Goal: Transaction & Acquisition: Purchase product/service

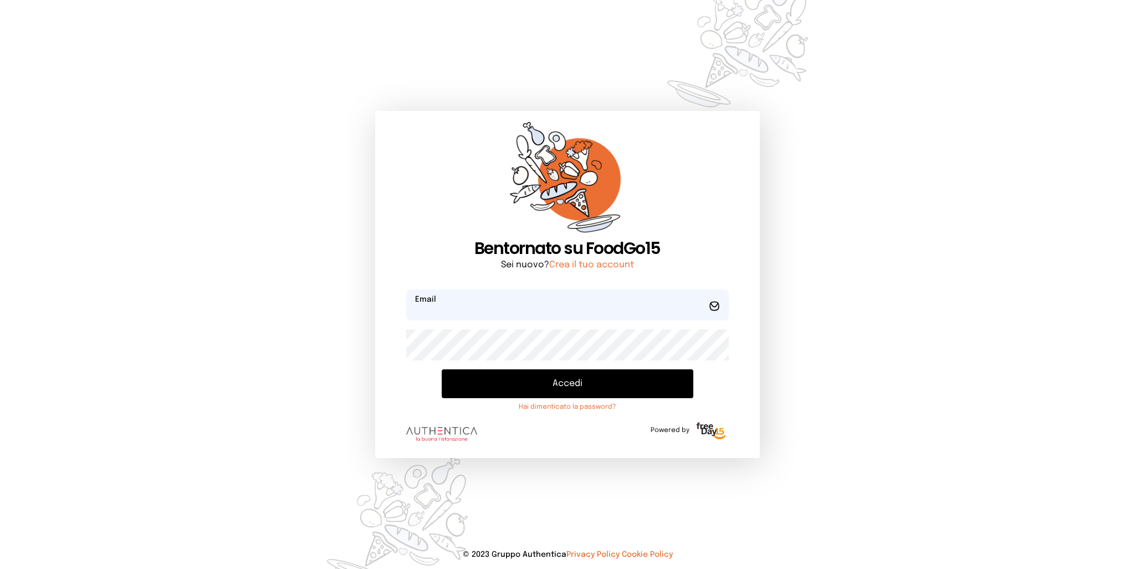
type input "**********"
click at [631, 388] on button "Accedi" at bounding box center [567, 383] width 251 height 29
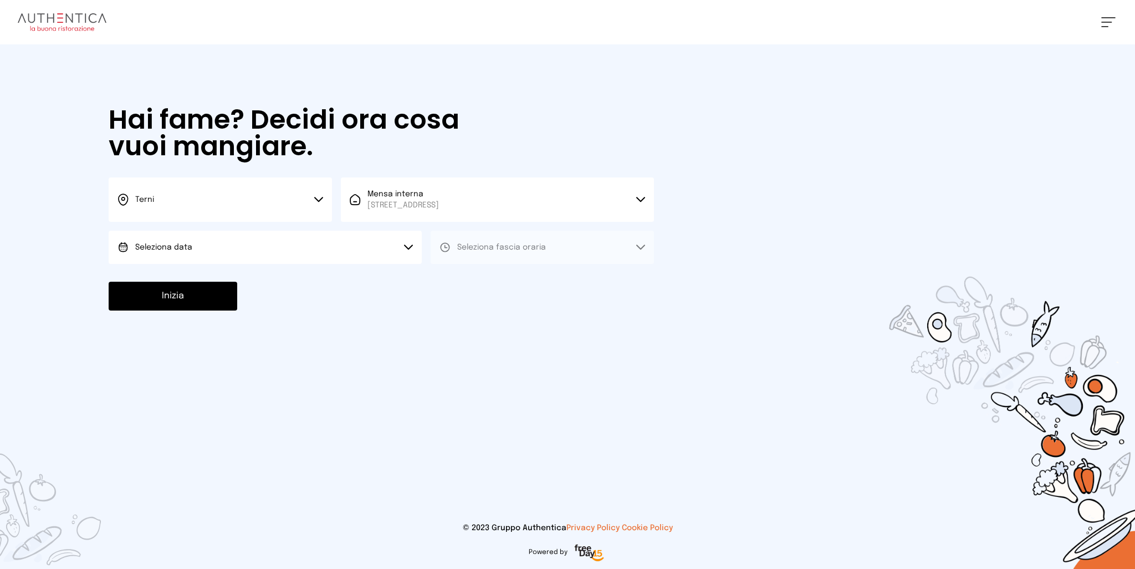
click at [228, 251] on button "Seleziona data" at bounding box center [265, 247] width 313 height 33
click at [197, 275] on li "[DATE], [DATE]" at bounding box center [265, 278] width 313 height 29
click at [571, 248] on button "Seleziona fascia oraria" at bounding box center [542, 247] width 223 height 33
click at [500, 282] on li "Pranzo" at bounding box center [542, 278] width 223 height 29
click at [201, 302] on button "Inizia" at bounding box center [173, 296] width 129 height 29
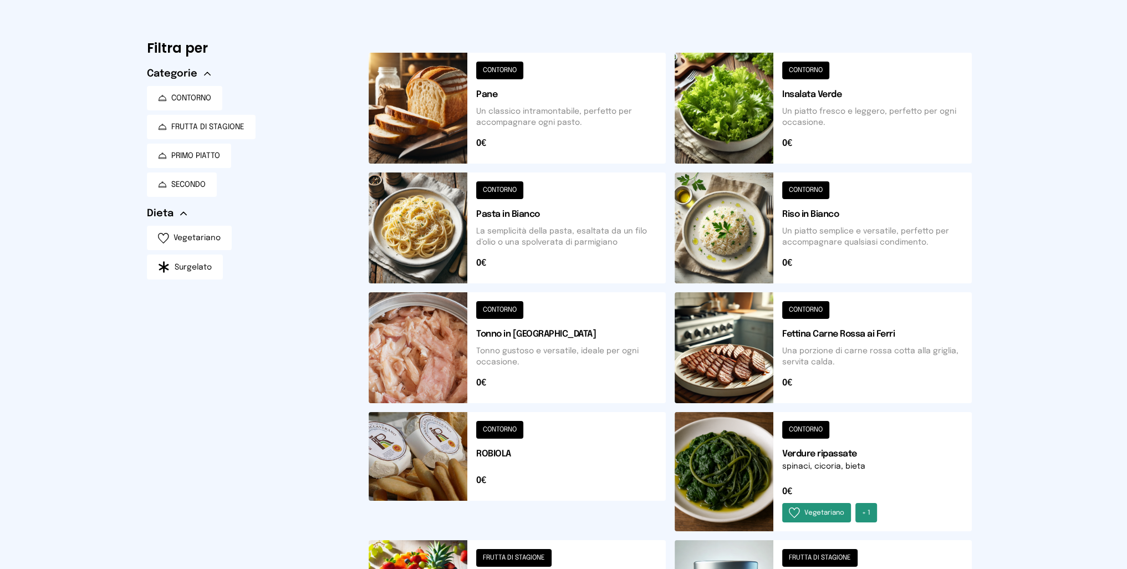
scroll to position [335, 0]
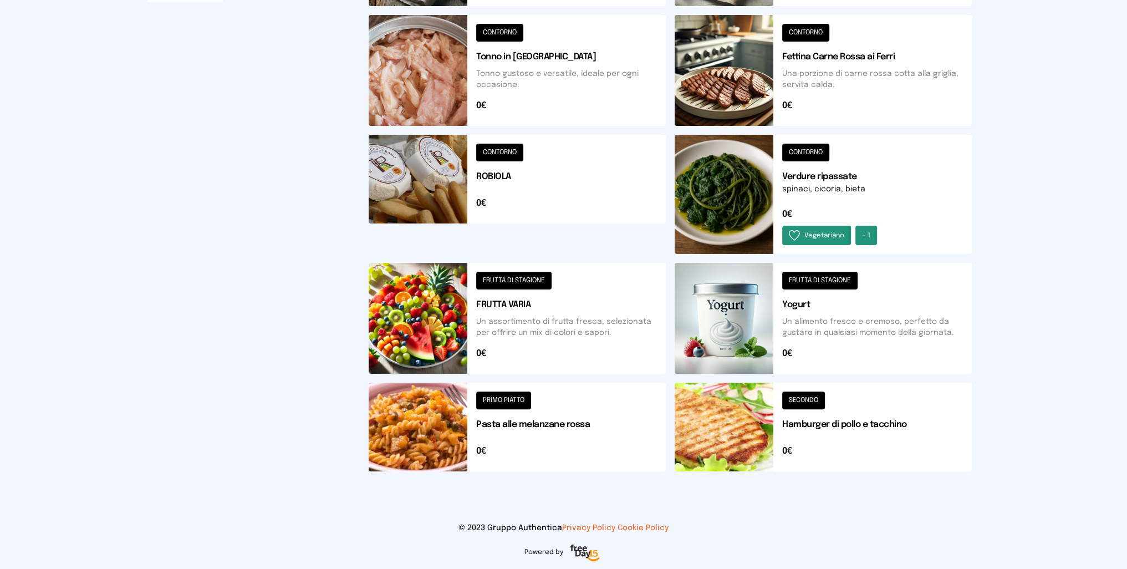
click at [431, 430] on button at bounding box center [517, 426] width 297 height 89
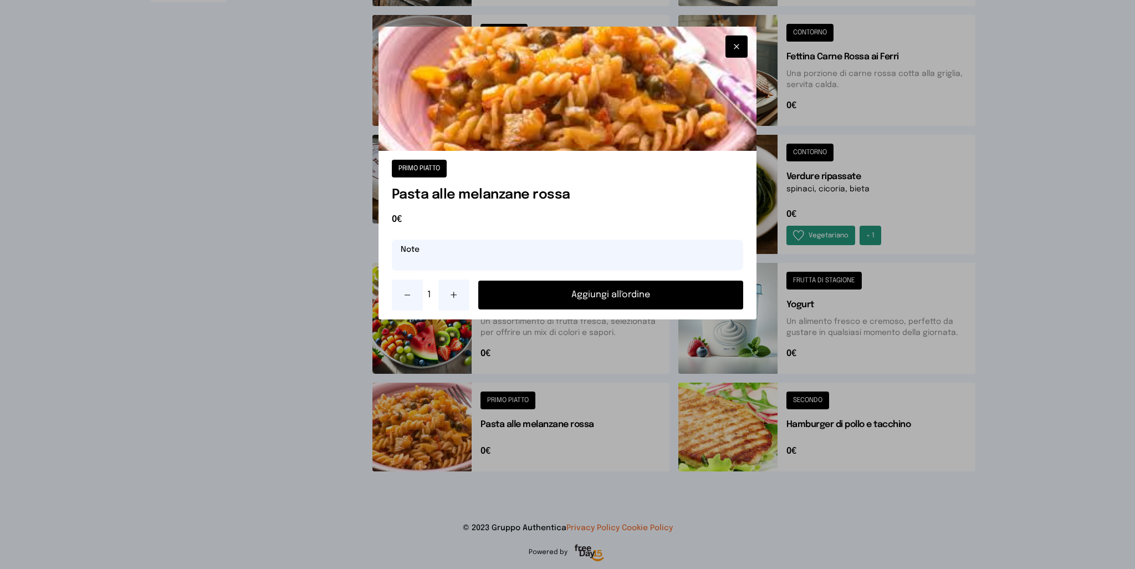
click at [554, 255] on input "text" at bounding box center [568, 254] width 352 height 31
type input "**********"
click at [583, 287] on button "Aggiungi all'ordine" at bounding box center [610, 294] width 265 height 29
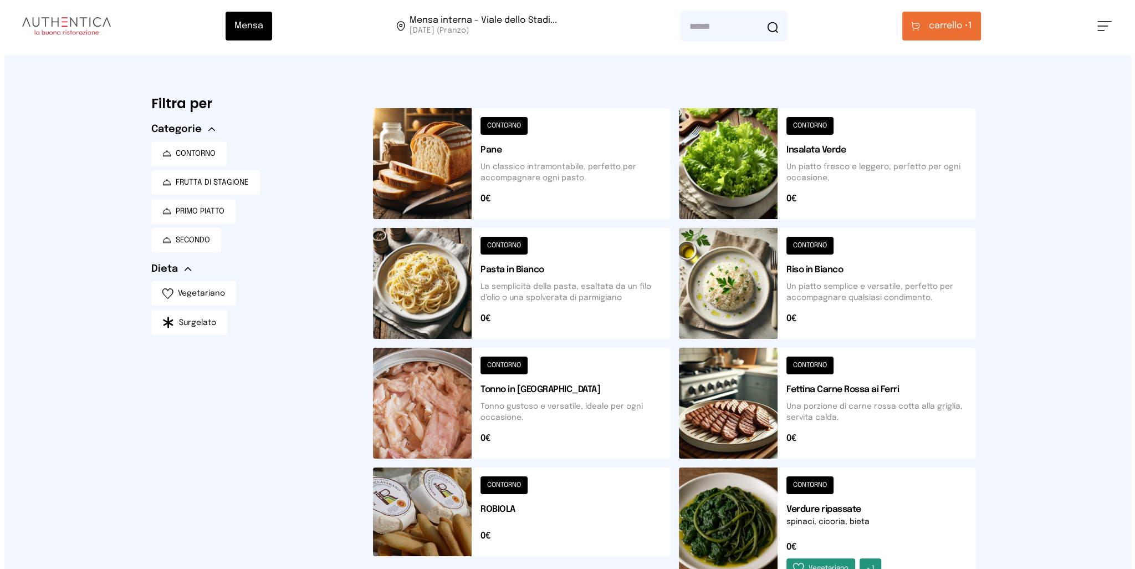
scroll to position [0, 0]
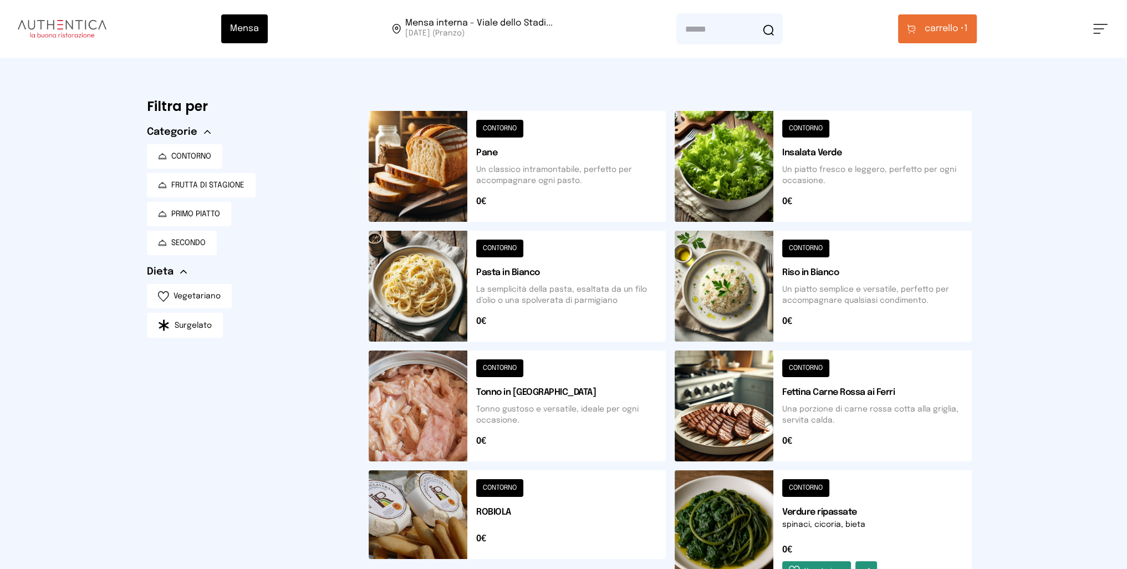
click at [942, 19] on button "carrello • 1" at bounding box center [937, 28] width 79 height 29
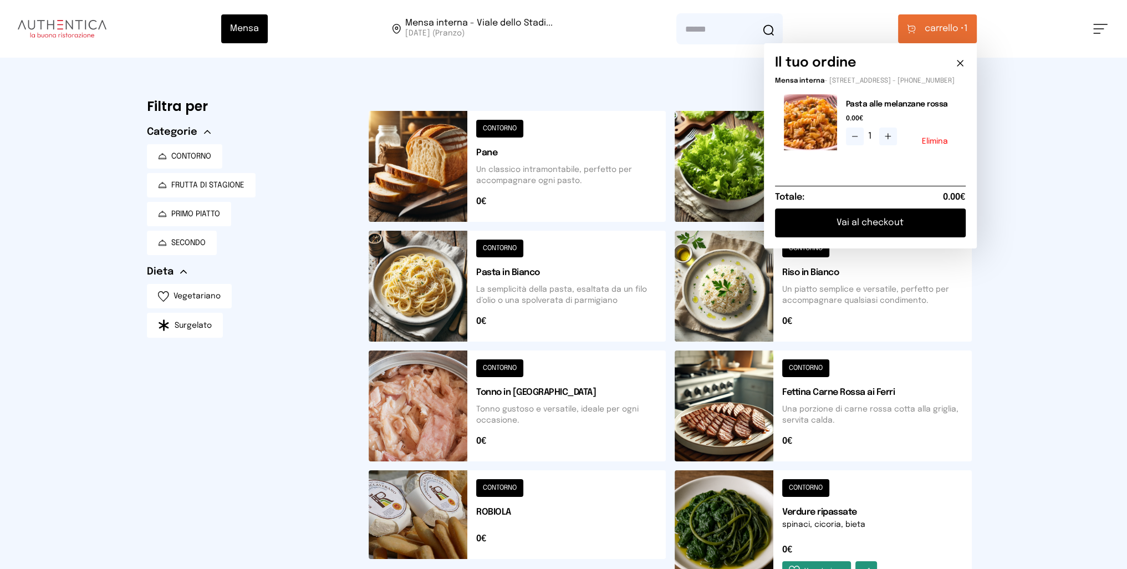
click at [867, 232] on button "Vai al checkout" at bounding box center [870, 222] width 191 height 29
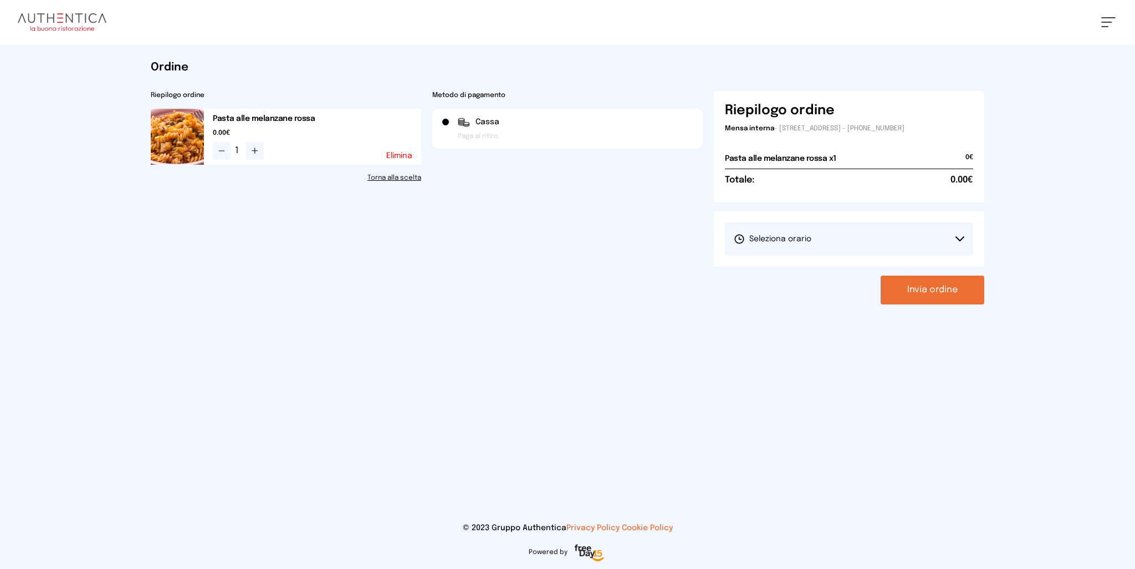
click at [867, 239] on button "Seleziona orario" at bounding box center [849, 238] width 248 height 33
click at [807, 271] on span "1° Turno (13:00 - 15:00)" at bounding box center [776, 269] width 84 height 11
click at [932, 285] on button "Invia ordine" at bounding box center [933, 289] width 104 height 29
